Goal: Task Accomplishment & Management: Manage account settings

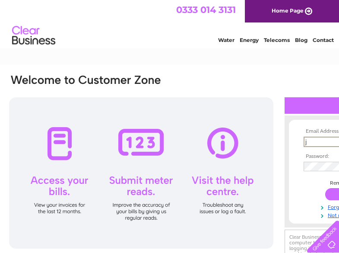
scroll to position [0, 54]
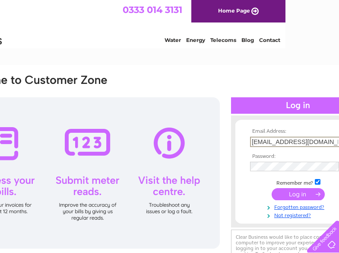
type input "jjackson@cabothighlands.com"
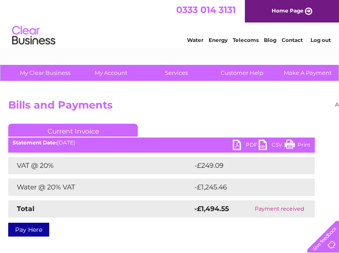
scroll to position [0, 89]
